Goal: Transaction & Acquisition: Purchase product/service

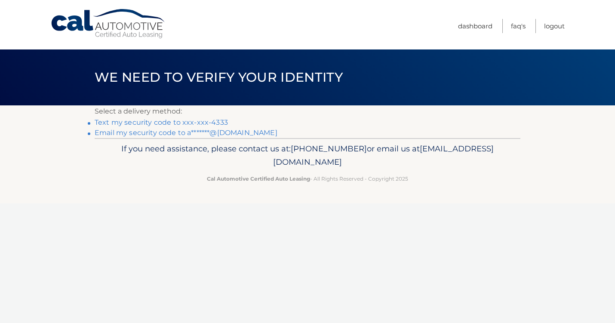
click at [167, 123] on link "Text my security code to xxx-xxx-4333" at bounding box center [161, 122] width 133 height 8
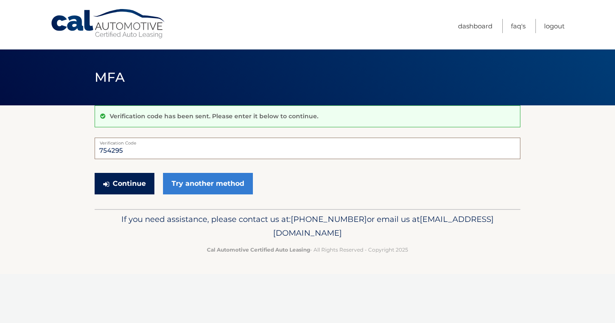
type input "754295"
click at [133, 185] on button "Continue" at bounding box center [125, 184] width 60 height 22
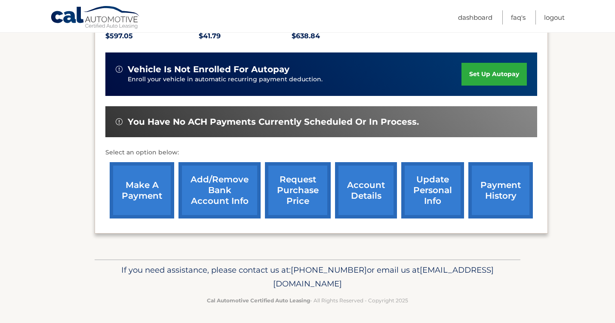
scroll to position [208, 0]
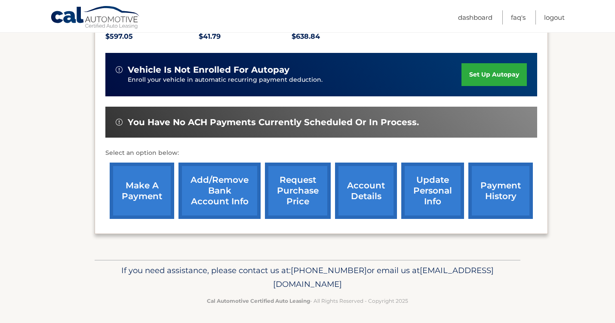
click at [142, 188] on link "make a payment" at bounding box center [142, 191] width 65 height 56
click at [219, 192] on link "Add/Remove bank account info" at bounding box center [220, 191] width 82 height 56
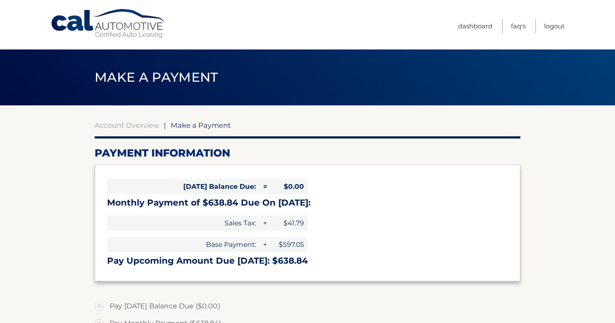
select select "ODJhZmQ3ZTktZmMwYy00ZDNlLWEyOWYtYTNmZjk5YzE4YzA0"
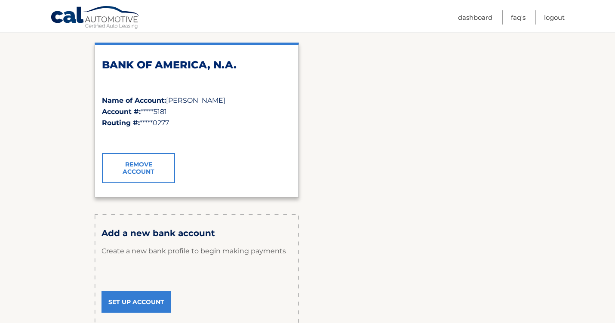
scroll to position [131, 0]
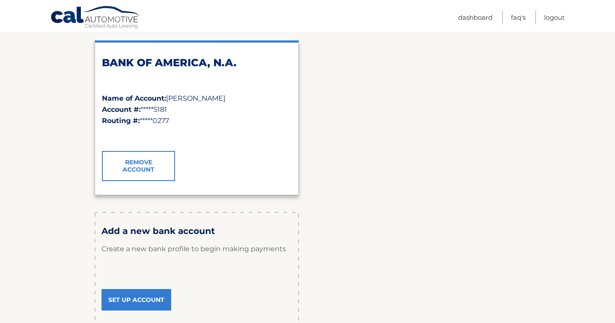
click at [136, 299] on link "Set Up Account" at bounding box center [137, 300] width 70 height 22
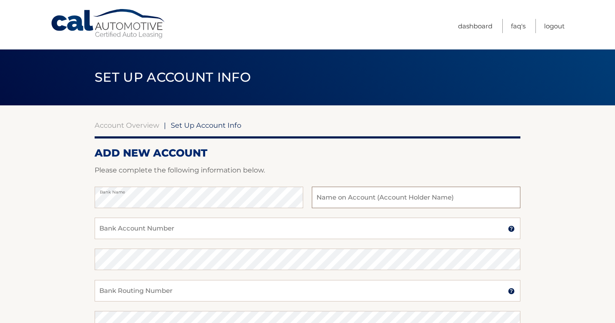
click at [370, 200] on input "text" at bounding box center [416, 198] width 209 height 22
type input "[PERSON_NAME]"
click at [175, 232] on input "Bank Account Number" at bounding box center [308, 229] width 426 height 22
type input "9024642804"
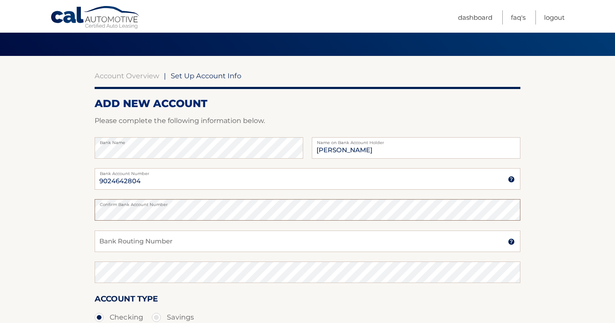
scroll to position [62, 0]
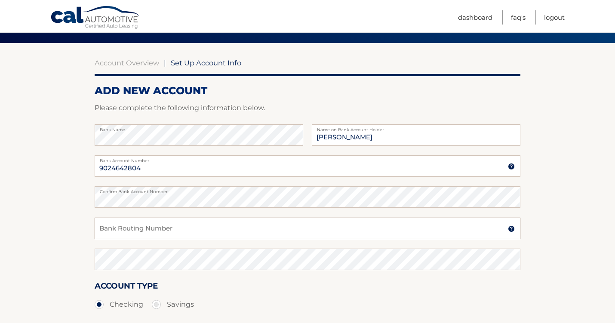
click at [178, 229] on input "Bank Routing Number" at bounding box center [308, 229] width 426 height 22
type input "063107513"
click at [286, 293] on div "Account Type Checking Savings" at bounding box center [308, 296] width 426 height 33
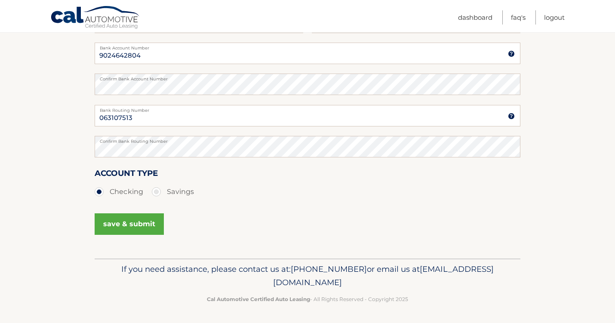
scroll to position [175, 0]
click at [131, 220] on button "save & submit" at bounding box center [129, 225] width 69 height 22
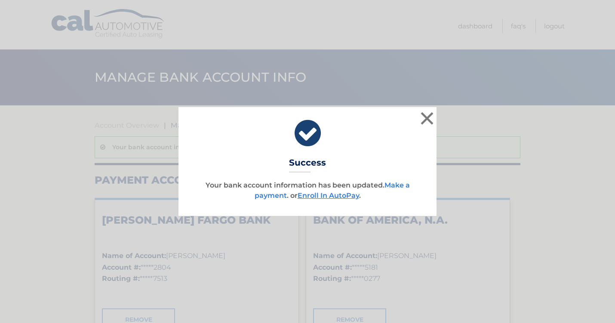
click at [395, 185] on link "Make a payment" at bounding box center [332, 190] width 155 height 19
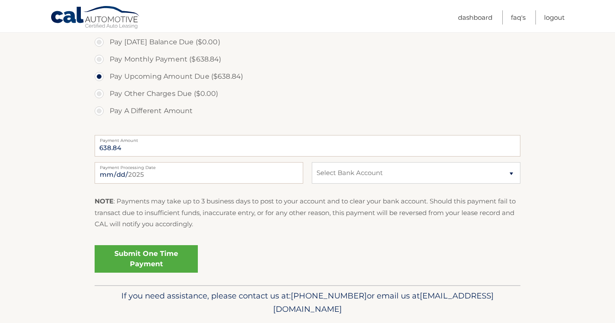
scroll to position [265, 0]
select select "ZGI1N2U0MWMtNGI4Yy00OWJkLWJmNTctNzE1OTMxMTNiNjY2"
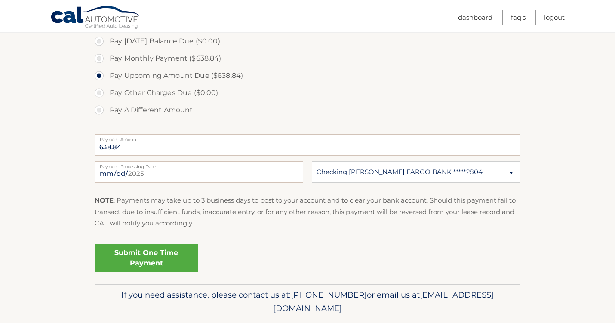
click at [149, 256] on link "Submit One Time Payment" at bounding box center [146, 258] width 103 height 28
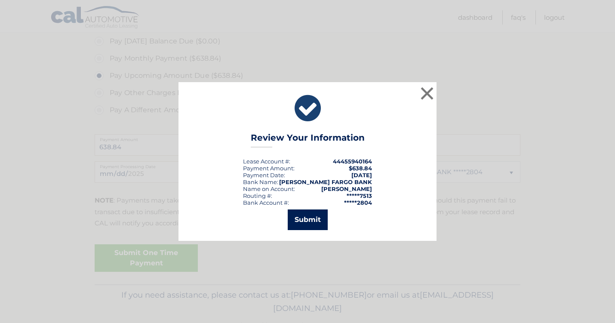
click at [309, 218] on button "Submit" at bounding box center [308, 220] width 40 height 21
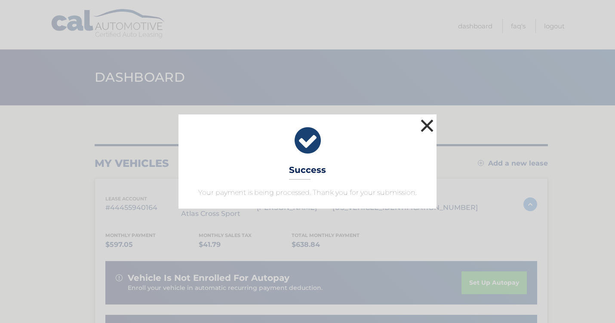
click at [428, 124] on button "×" at bounding box center [427, 125] width 17 height 17
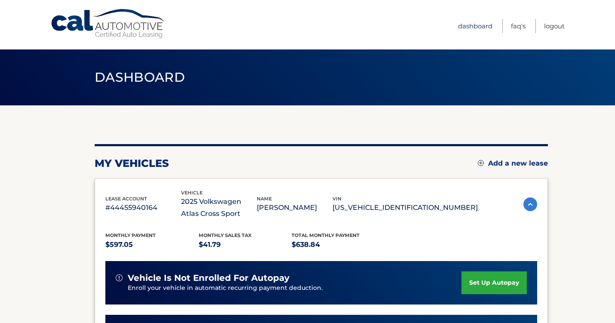
click at [475, 26] on link "Dashboard" at bounding box center [475, 26] width 34 height 14
click at [553, 26] on link "Logout" at bounding box center [554, 26] width 21 height 14
